Goal: Information Seeking & Learning: Find specific page/section

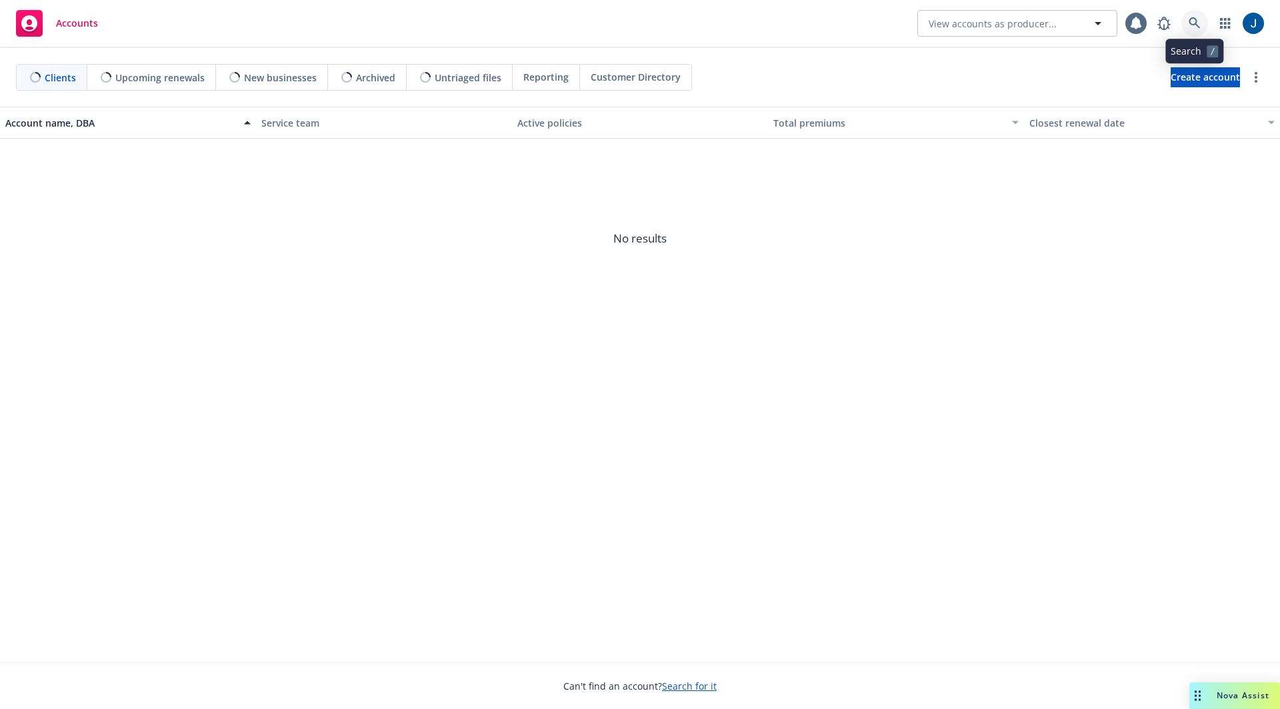
click at [1195, 19] on icon at bounding box center [1194, 22] width 11 height 11
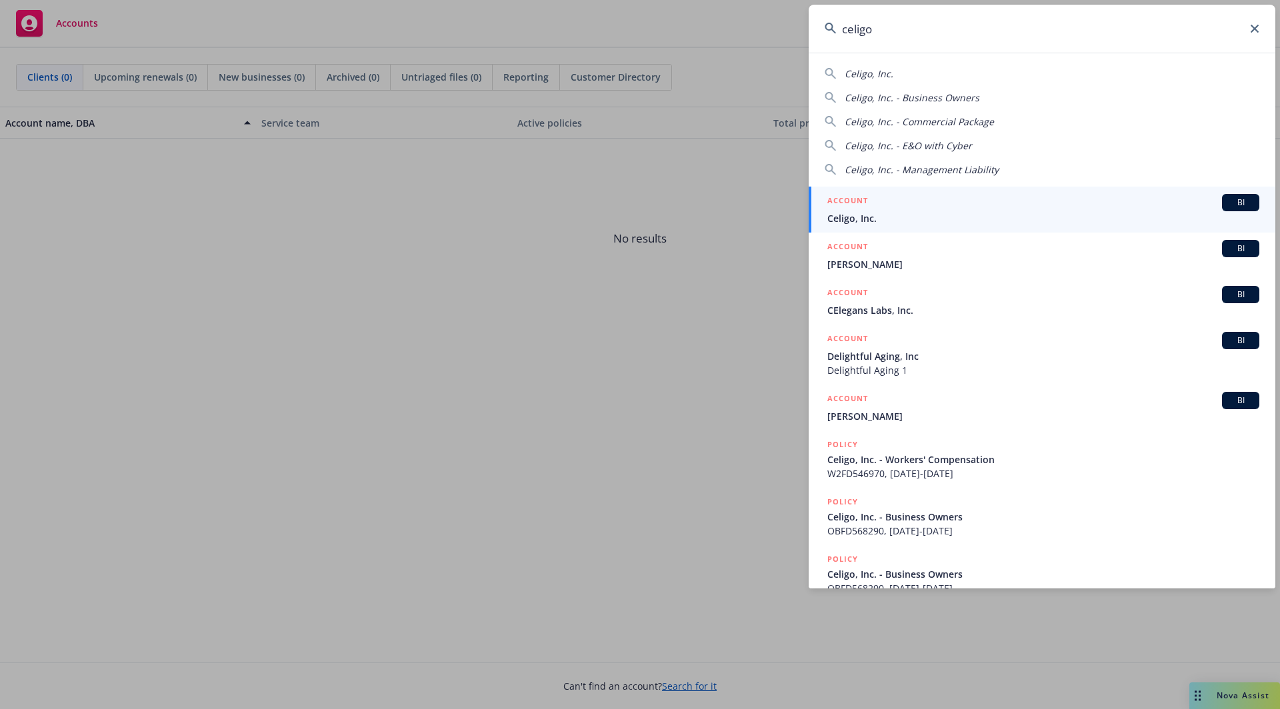
type input "celigo"
click at [901, 207] on div "ACCOUNT BI" at bounding box center [1043, 202] width 432 height 17
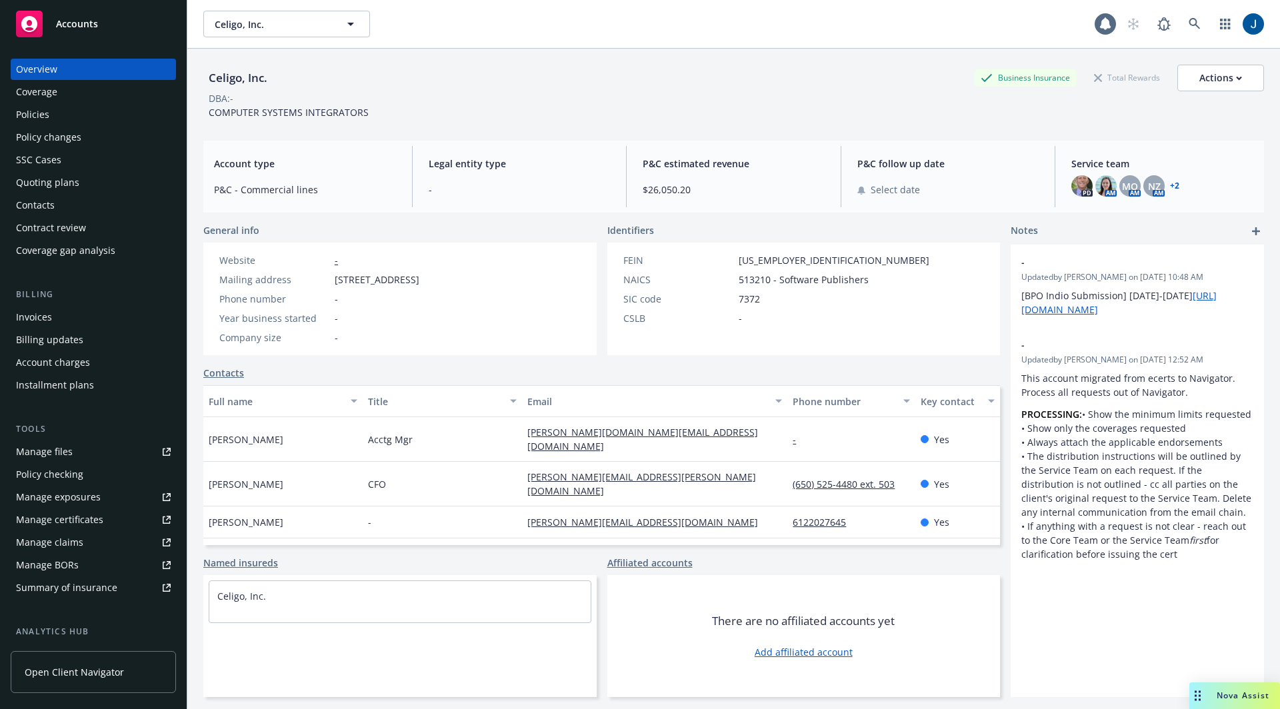
click at [61, 106] on div "Policies" at bounding box center [93, 114] width 155 height 21
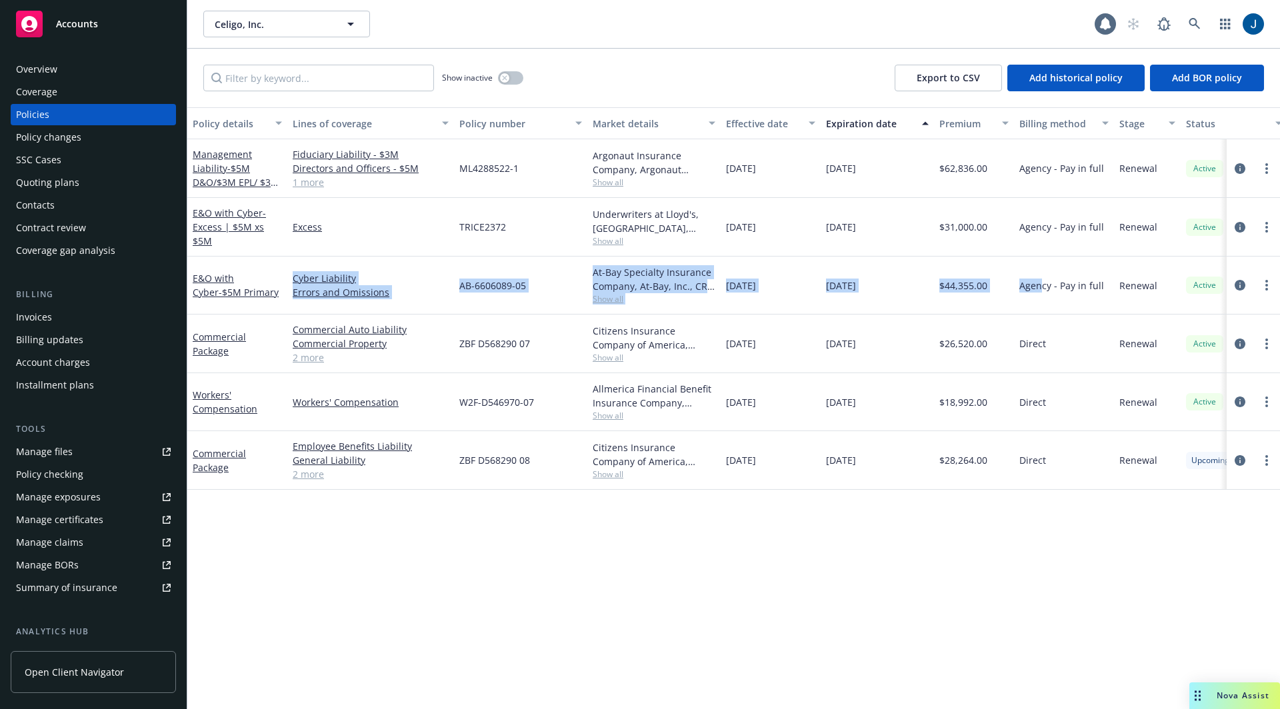
drag, startPoint x: 1045, startPoint y: 290, endPoint x: 263, endPoint y: 299, distance: 782.7
click at [263, 299] on div "E&O with Cyber - $5M Primary Cyber Liability Errors and Omissions AB-6606089-05…" at bounding box center [830, 286] width 1287 height 58
click at [263, 302] on div "E&O with Cyber - $5M Primary" at bounding box center [237, 286] width 100 height 58
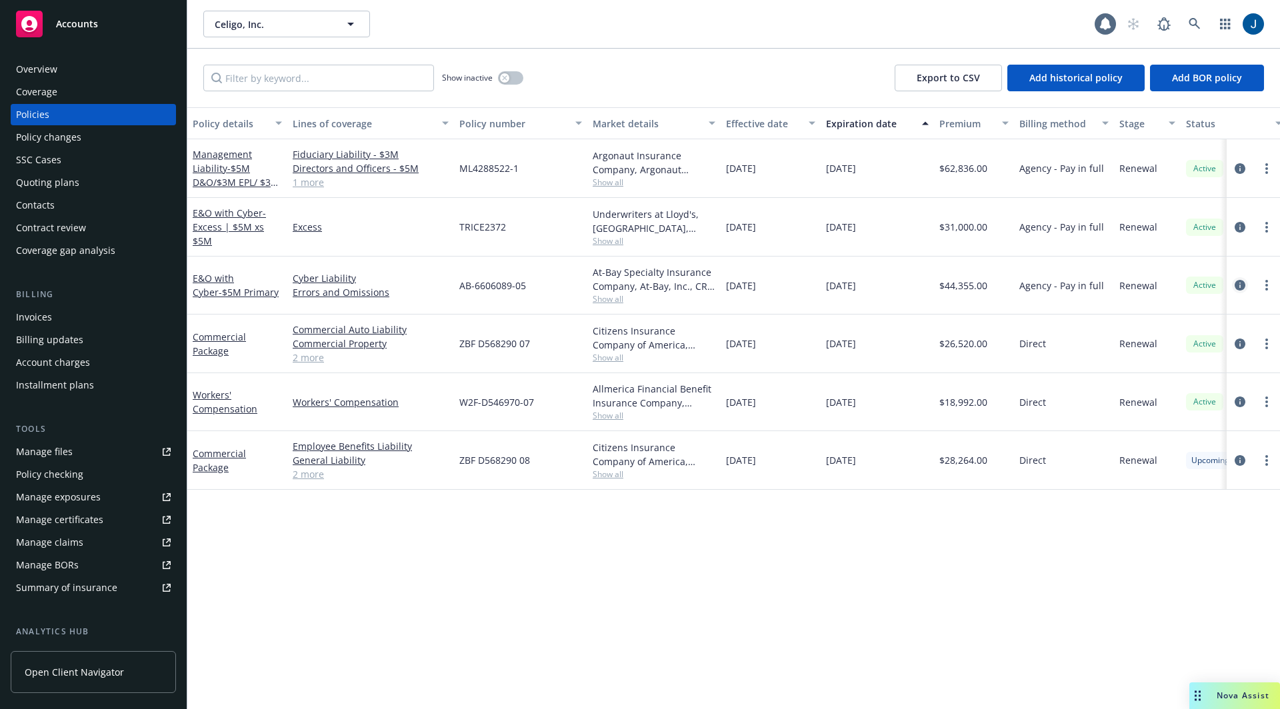
click at [1241, 283] on icon "circleInformation" at bounding box center [1240, 285] width 11 height 11
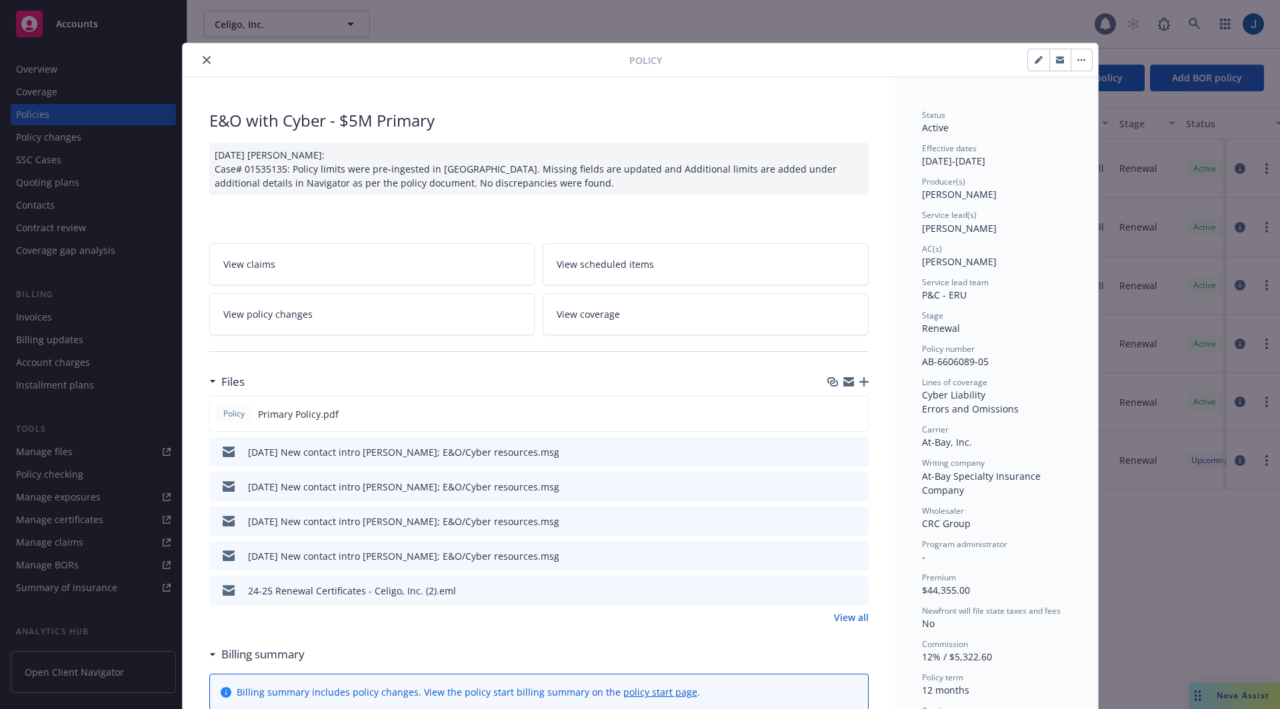
click at [1139, 108] on div "Policy E&O with Cyber - $5M Primary [DATE] [PERSON_NAME]: Case# 01535135: Polic…" at bounding box center [640, 354] width 1280 height 709
click at [1135, 135] on div "Policy E&O with Cyber - $5M Primary [DATE] [PERSON_NAME]: Case# 01535135: Polic…" at bounding box center [640, 354] width 1280 height 709
click at [205, 57] on button "close" at bounding box center [207, 60] width 16 height 16
